Goal: Navigation & Orientation: Find specific page/section

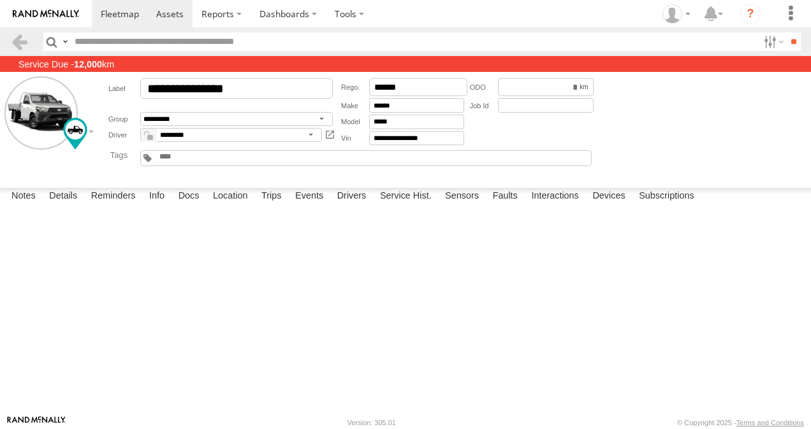
scroll to position [2103, 0]
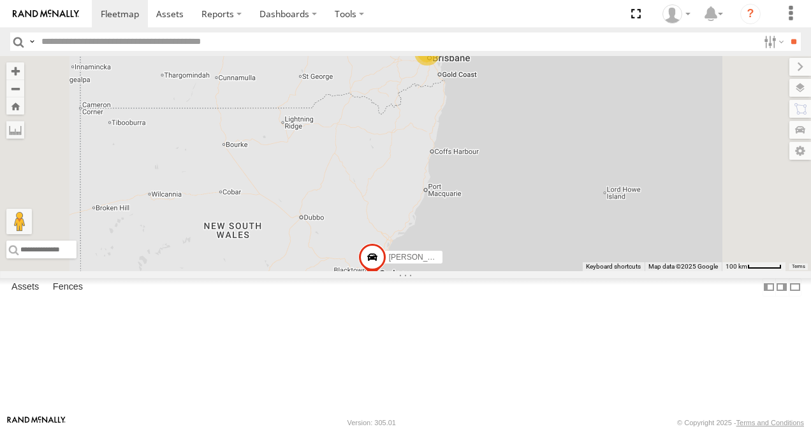
click at [0, 0] on link at bounding box center [0, 0] width 0 height 0
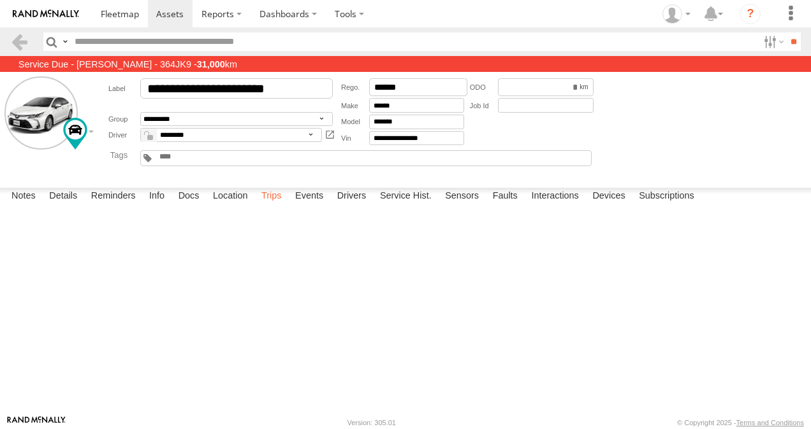
click at [273, 206] on label "Trips" at bounding box center [271, 197] width 33 height 18
click at [119, 16] on span at bounding box center [120, 14] width 38 height 12
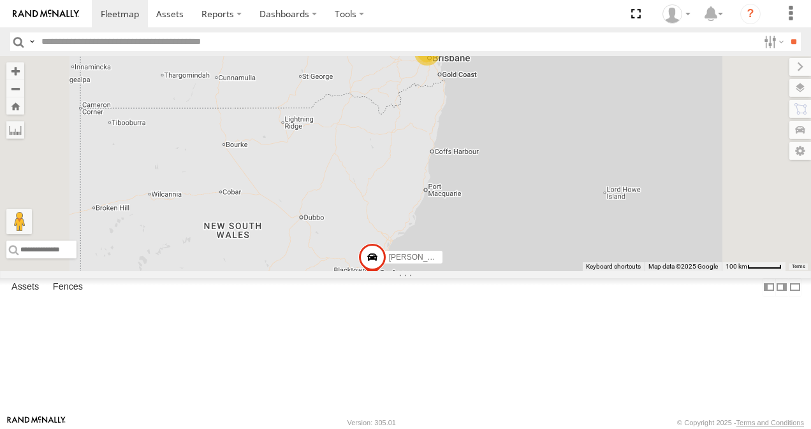
click at [0, 0] on link at bounding box center [0, 0] width 0 height 0
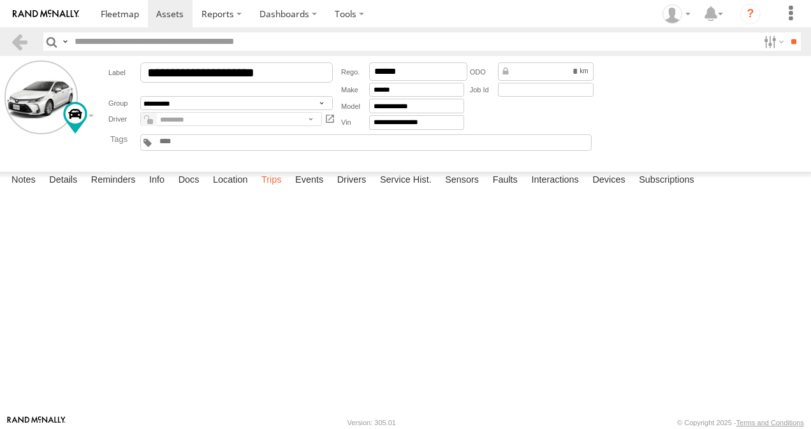
click at [273, 190] on label "Trips" at bounding box center [271, 181] width 33 height 18
click at [272, 190] on label "Trips" at bounding box center [271, 181] width 33 height 18
click at [106, 11] on span at bounding box center [120, 14] width 38 height 12
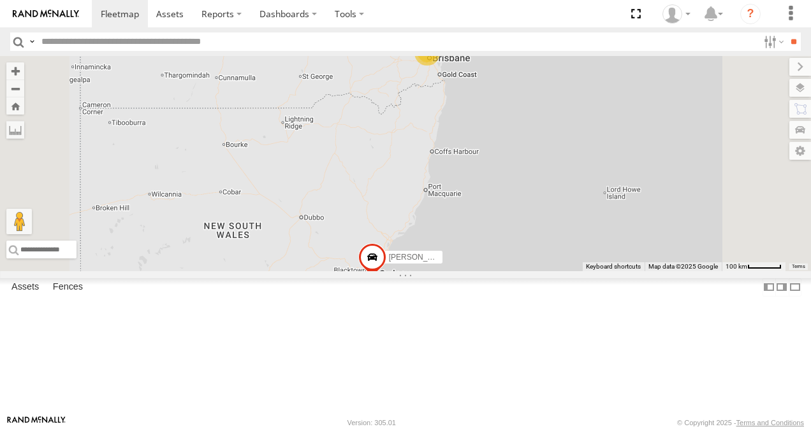
scroll to position [64, 0]
click at [0, 0] on link at bounding box center [0, 0] width 0 height 0
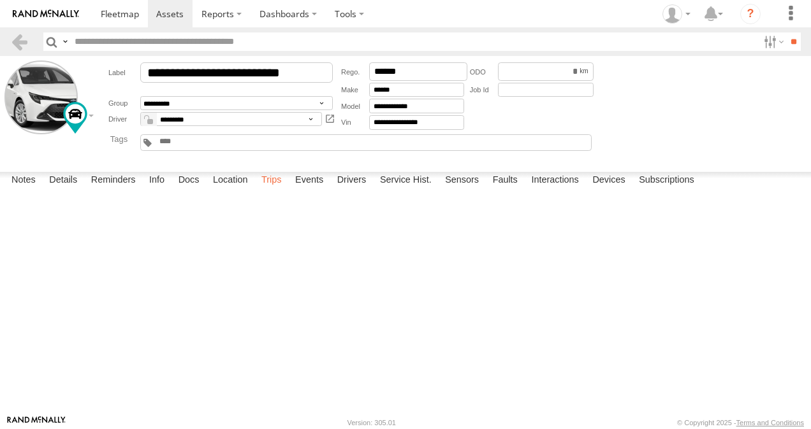
click at [279, 190] on label "Trips" at bounding box center [271, 181] width 33 height 18
click at [124, 16] on span at bounding box center [120, 14] width 38 height 12
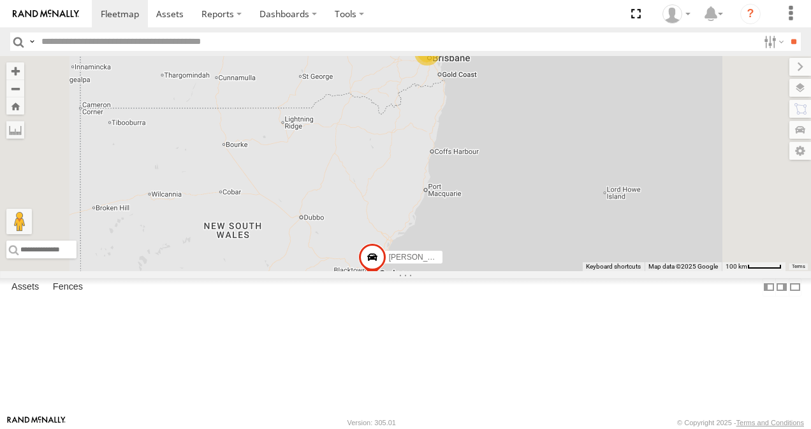
scroll to position [263, 0]
click at [0, 0] on link at bounding box center [0, 0] width 0 height 0
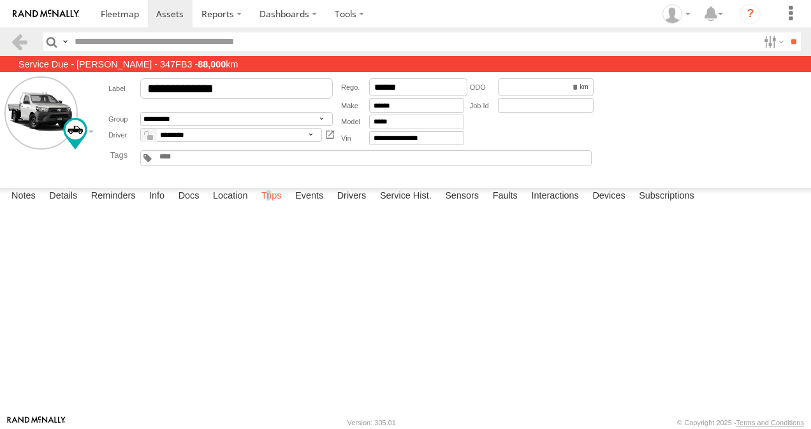
click at [271, 206] on label "Trips" at bounding box center [271, 197] width 33 height 18
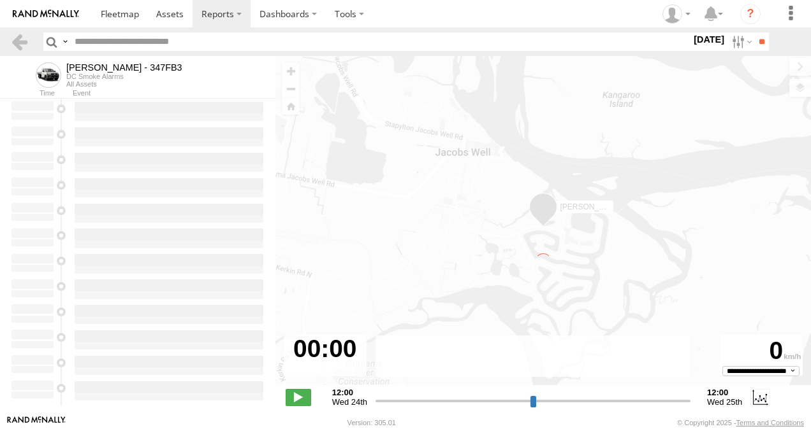
type input "**********"
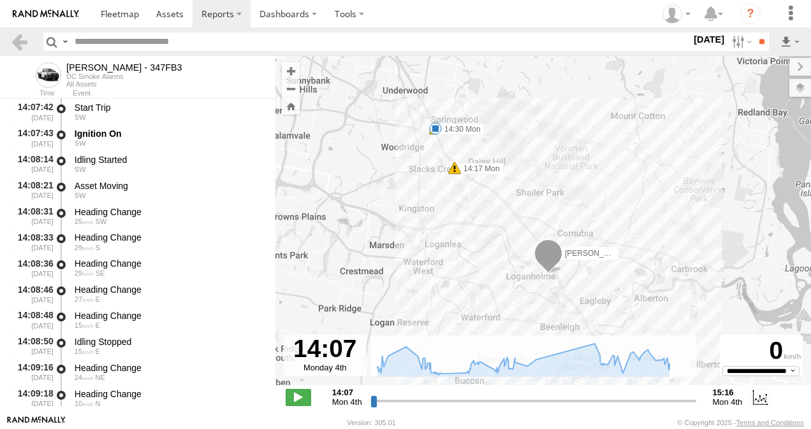
drag, startPoint x: 454, startPoint y: 176, endPoint x: 489, endPoint y: 234, distance: 68.0
click at [489, 234] on div "Alex - 347FB3 14:17 Mon 14:30 Mon 14:30 Mon 15:16 Mon" at bounding box center [542, 227] width 535 height 343
click at [438, 127] on span at bounding box center [437, 128] width 13 height 13
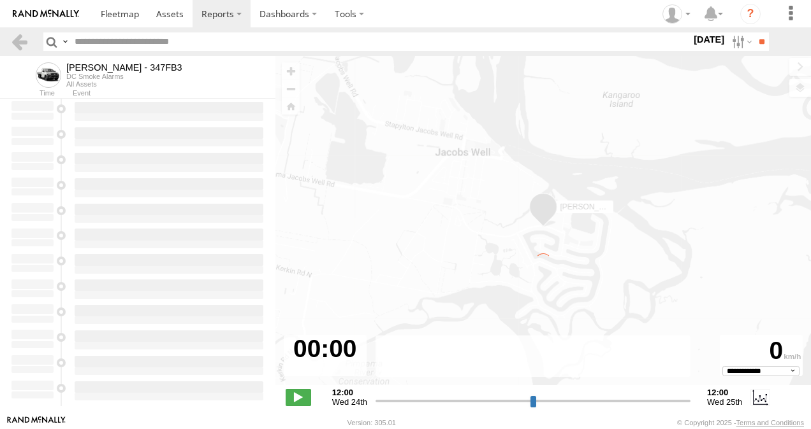
select select "**********"
type input "**********"
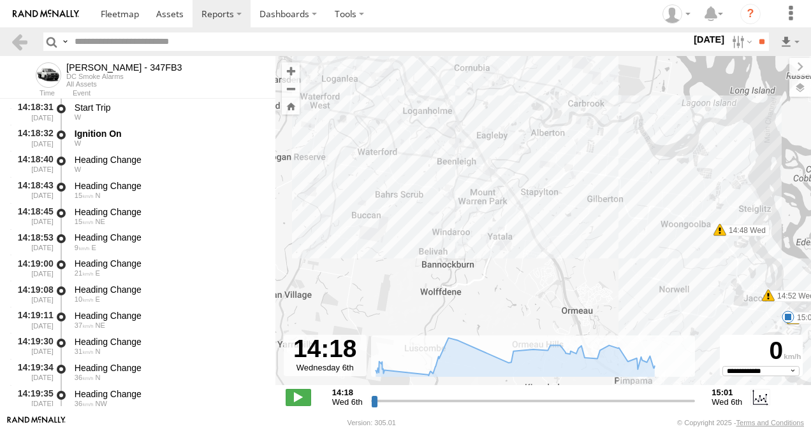
click at [458, 228] on div "Alex - 347FB3 14:19 Wed 14:24 Wed 14:48 Wed 14:52 Wed 14:56 Wed 15:01 Wed" at bounding box center [542, 227] width 535 height 343
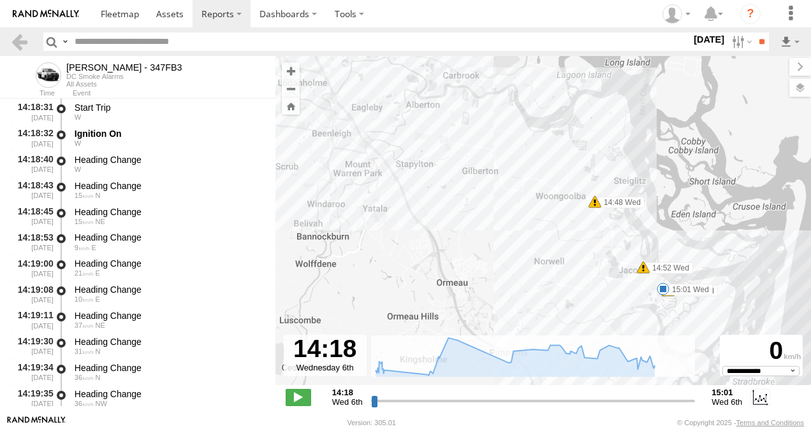
drag, startPoint x: 677, startPoint y: 282, endPoint x: 553, endPoint y: 254, distance: 126.8
click at [553, 254] on div "Alex - 347FB3 14:19 Wed 14:24 Wed 14:48 Wed 14:52 Wed 14:56 Wed 15:01 Wed" at bounding box center [542, 227] width 535 height 343
click at [593, 202] on span at bounding box center [594, 202] width 13 height 13
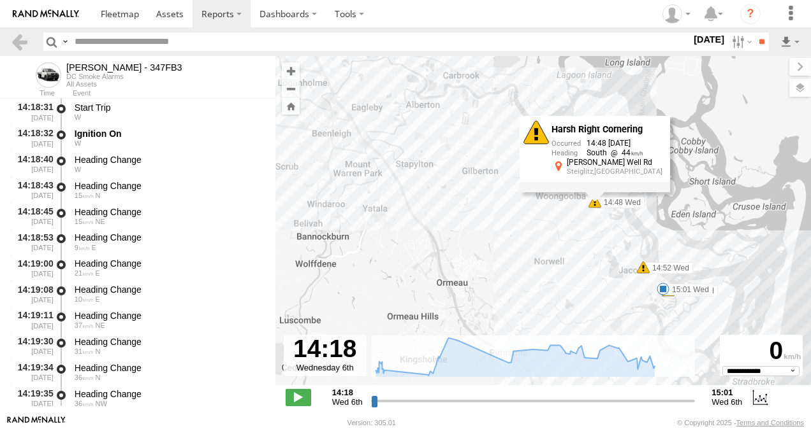
click at [642, 272] on span at bounding box center [643, 267] width 13 height 13
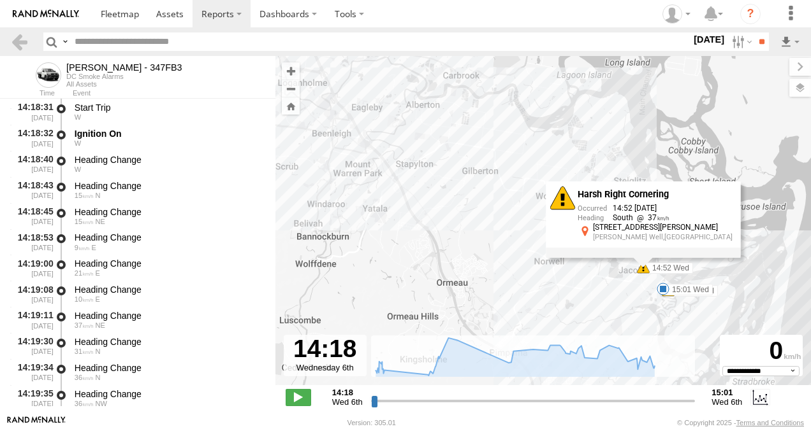
click at [528, 281] on div "Alex - 347FB3 14:19 Wed 14:24 Wed 14:48 Wed 14:52 Wed 14:56 Wed 15:01 Wed Harsh…" at bounding box center [542, 227] width 535 height 343
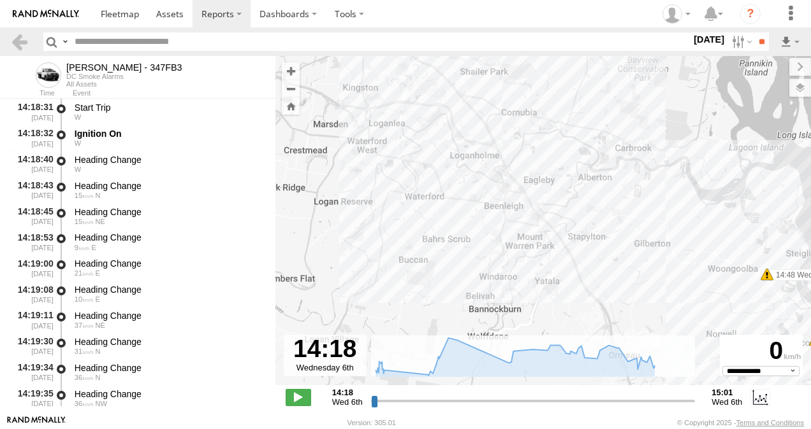
click at [643, 363] on div "To navigate the map with touch gestures double-tap and hold your finger on the …" at bounding box center [542, 235] width 535 height 359
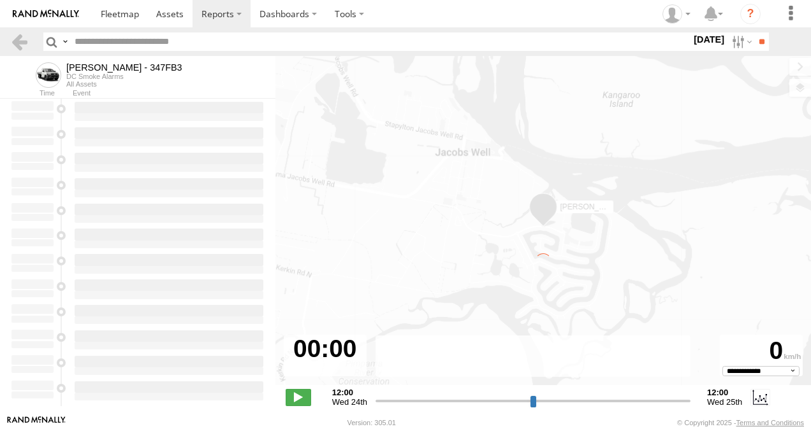
type input "**********"
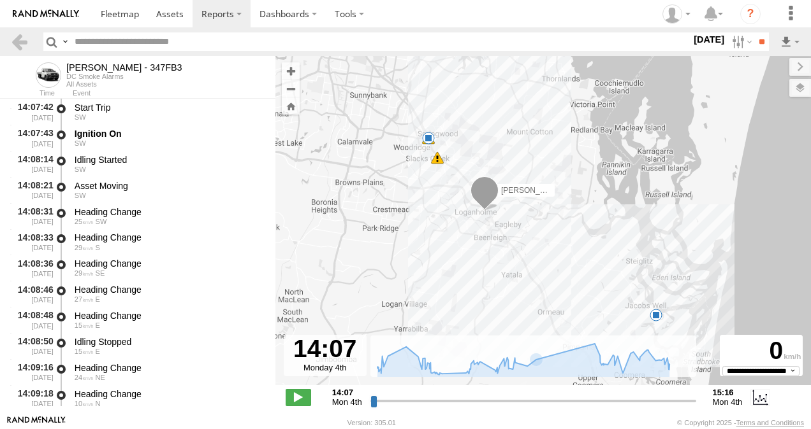
click at [428, 138] on span at bounding box center [428, 138] width 13 height 13
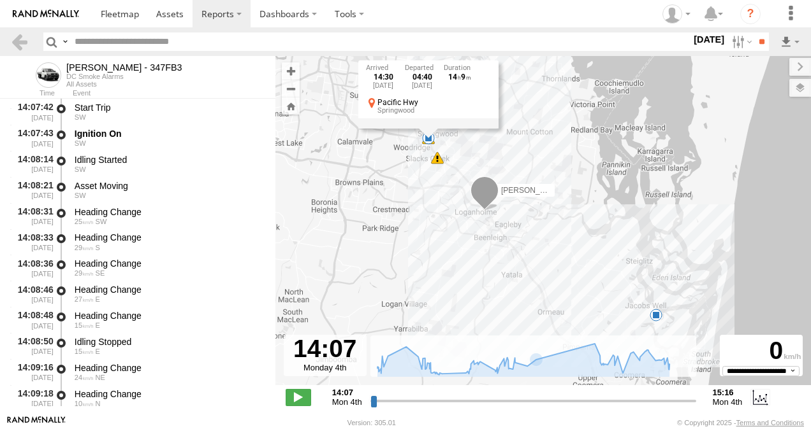
click at [384, 204] on div "[PERSON_NAME] - 347FB3 14:17 Mon 14:30 Mon 14:30 Mon 15:16 Mon 14:30 [DATE] 04:…" at bounding box center [542, 227] width 535 height 343
